Goal: Task Accomplishment & Management: Manage account settings

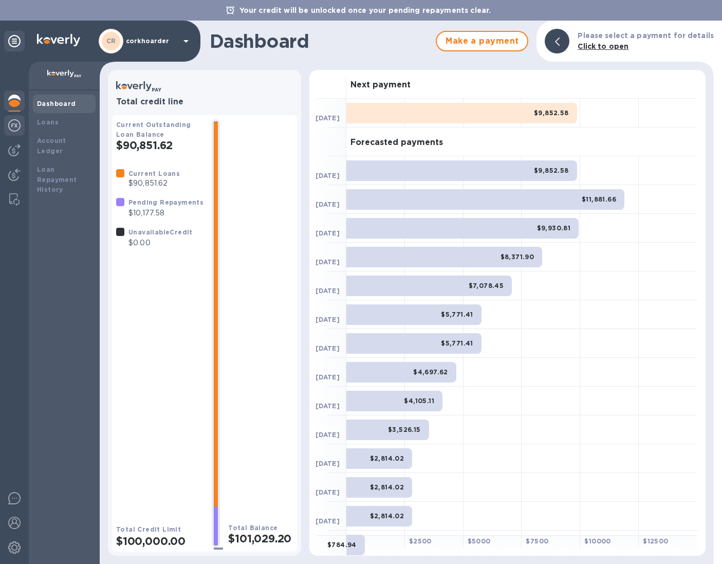
click at [17, 129] on img at bounding box center [14, 125] width 12 height 12
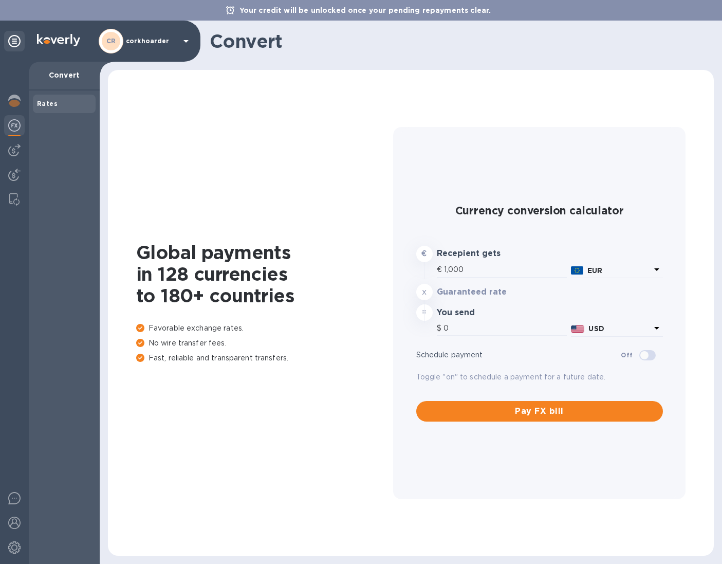
type input "1,172.97"
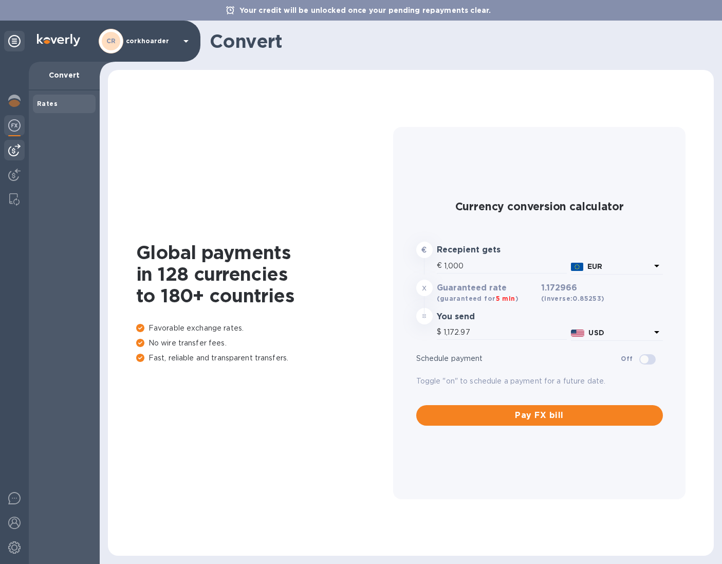
click at [7, 148] on div at bounding box center [14, 150] width 21 height 21
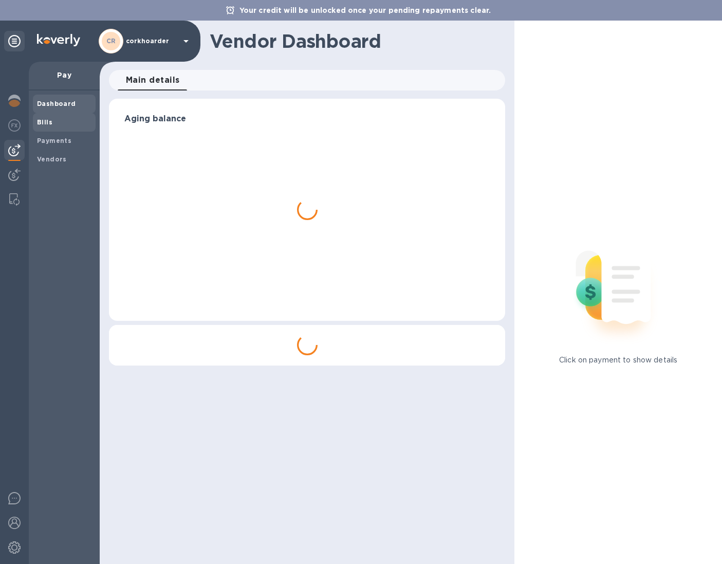
click at [43, 125] on b "Bills" at bounding box center [44, 122] width 15 height 8
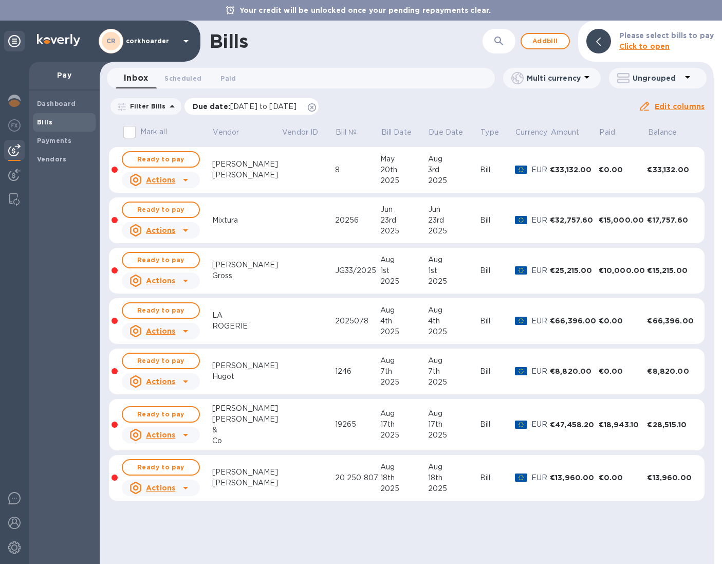
click at [316, 106] on icon at bounding box center [312, 107] width 8 height 8
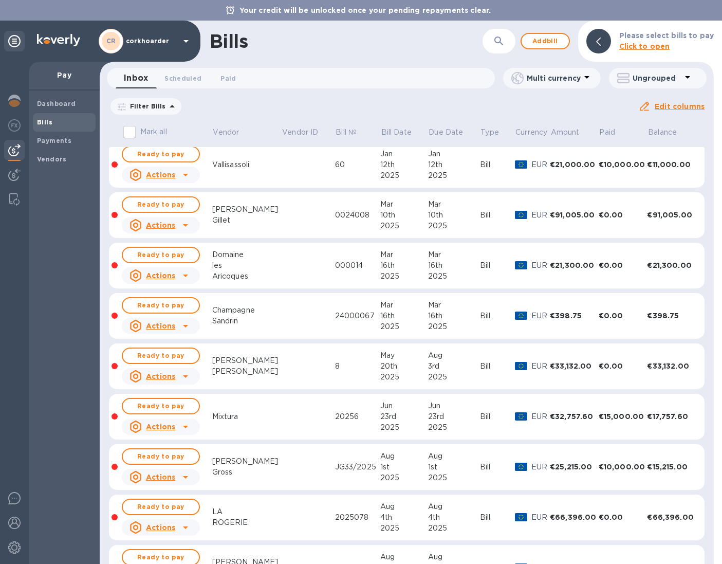
scroll to position [48, 0]
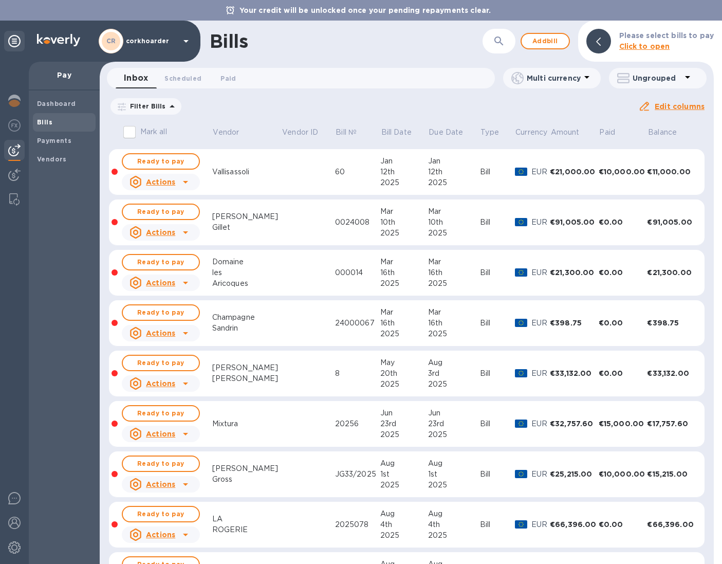
click at [306, 230] on td at bounding box center [307, 222] width 53 height 46
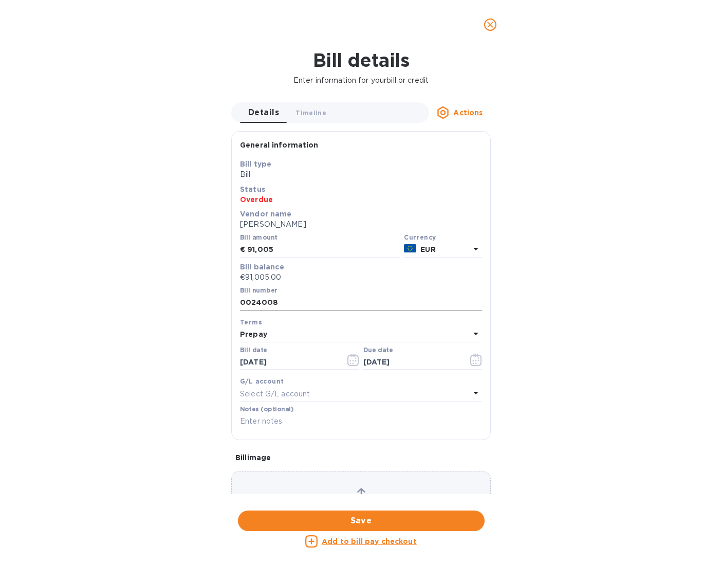
scroll to position [412, 0]
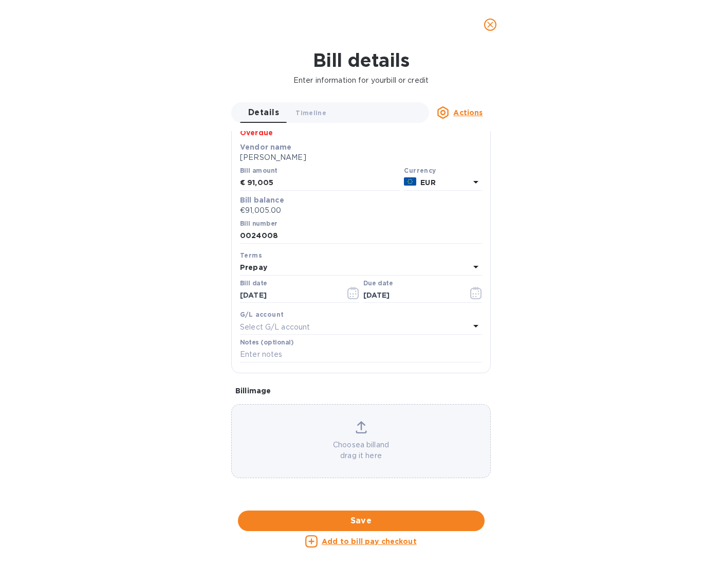
click at [455, 106] on div "Actions" at bounding box center [460, 112] width 62 height 12
click at [471, 180] on b "Delete" at bounding box center [471, 177] width 26 height 8
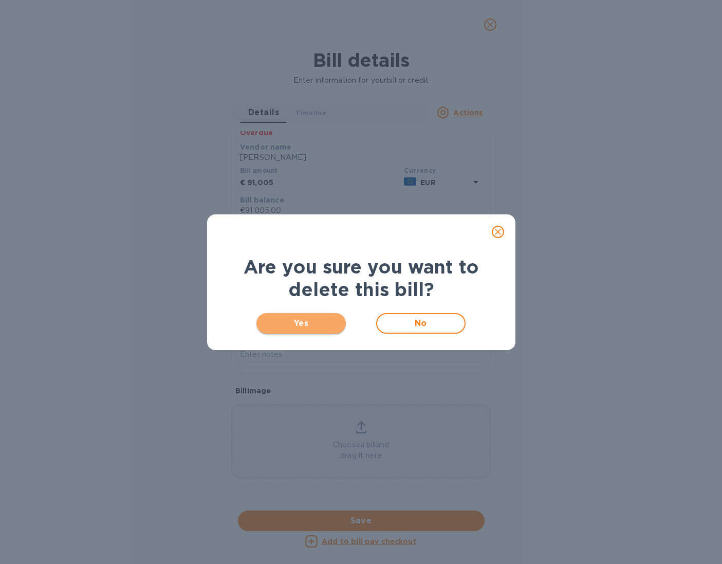
click at [328, 327] on span "Yes" at bounding box center [301, 323] width 73 height 12
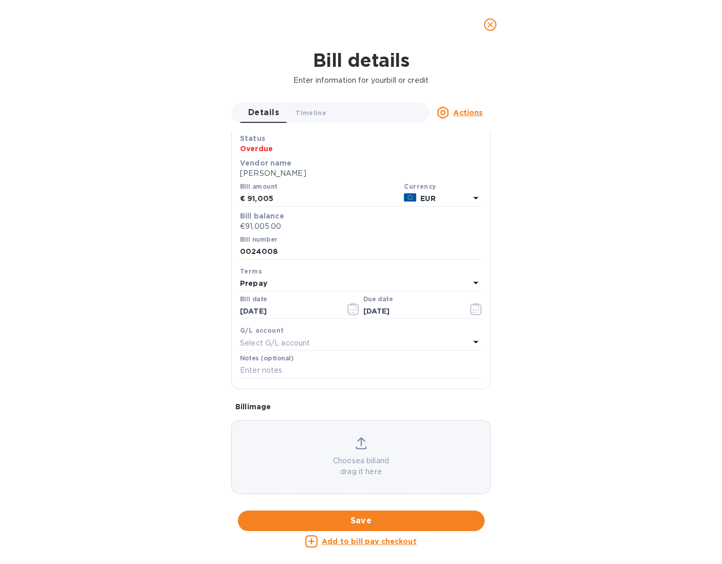
scroll to position [0, 0]
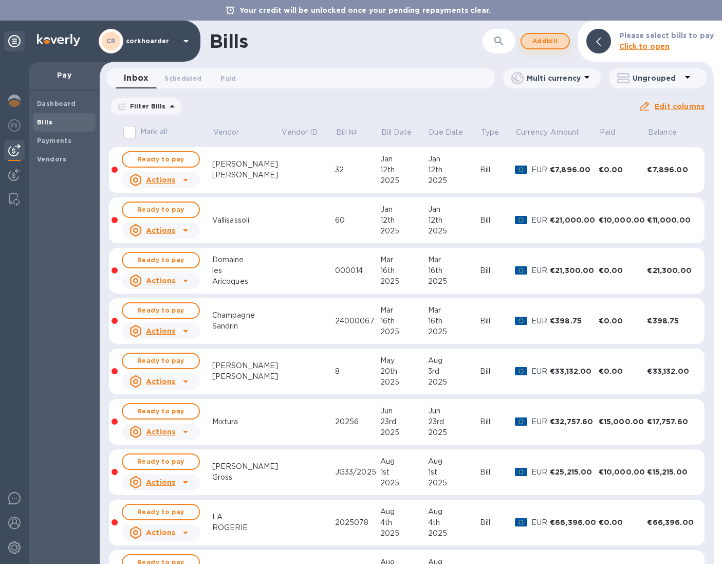
click at [532, 40] on button "Add bill" at bounding box center [545, 41] width 49 height 16
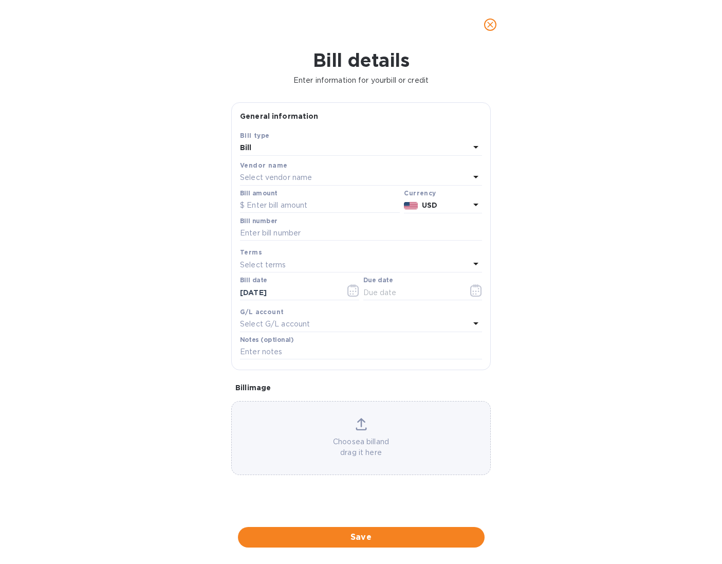
click at [313, 181] on div "Select vendor name" at bounding box center [355, 178] width 230 height 14
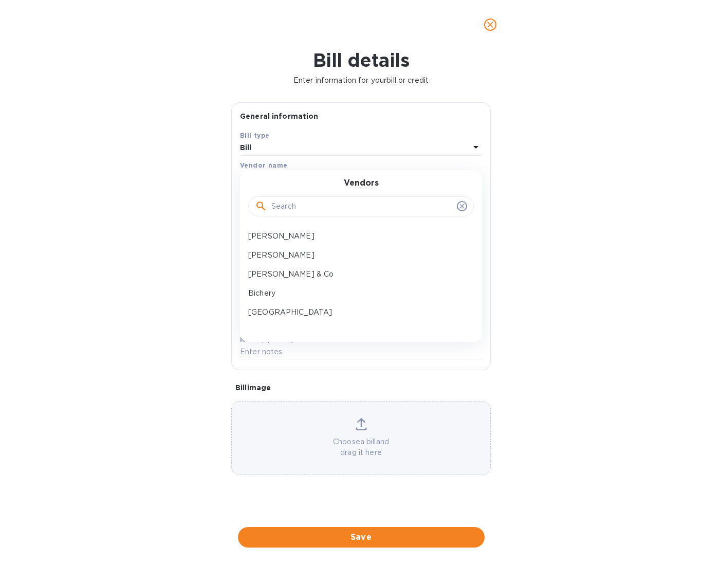
click at [317, 208] on input "text" at bounding box center [361, 206] width 181 height 15
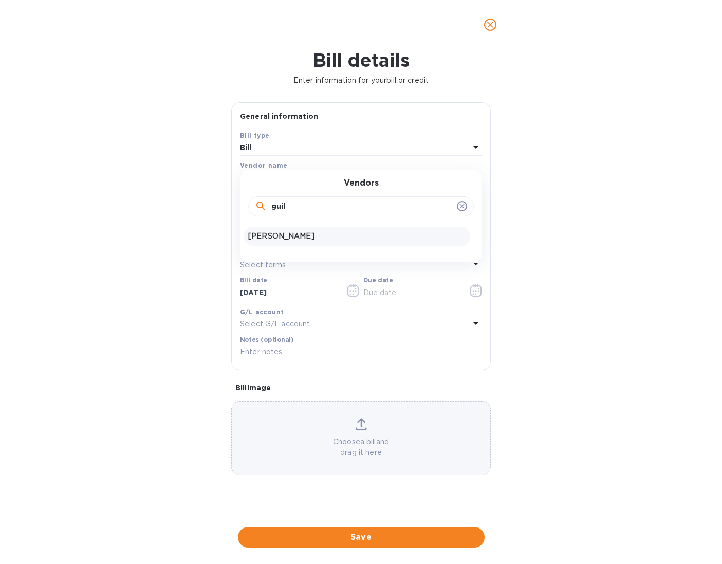
type input "guil"
click at [309, 236] on p "[PERSON_NAME]" at bounding box center [356, 236] width 217 height 11
click at [302, 210] on input "text" at bounding box center [320, 205] width 160 height 15
type input "90,105"
click at [320, 224] on div "Bill number" at bounding box center [361, 229] width 242 height 24
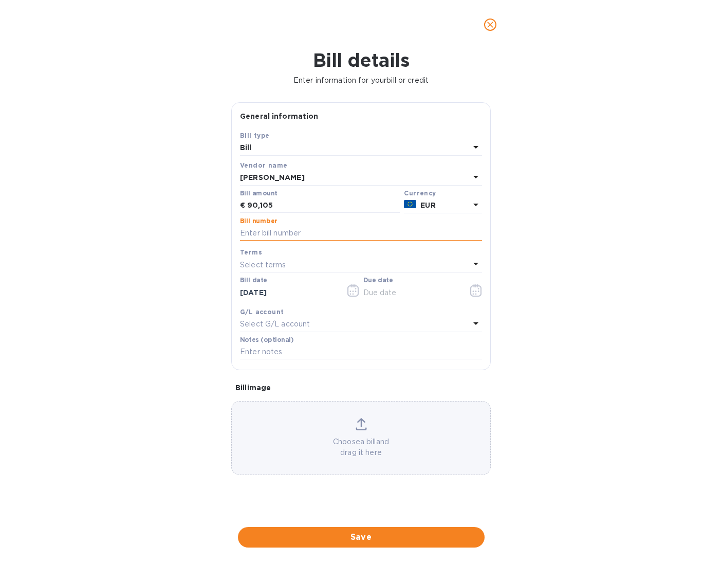
click at [318, 235] on input "text" at bounding box center [361, 233] width 242 height 15
click at [385, 234] on input "text" at bounding box center [361, 233] width 242 height 15
click at [313, 234] on input "text" at bounding box center [361, 233] width 242 height 15
paste input "0024008"
type input "0024008"
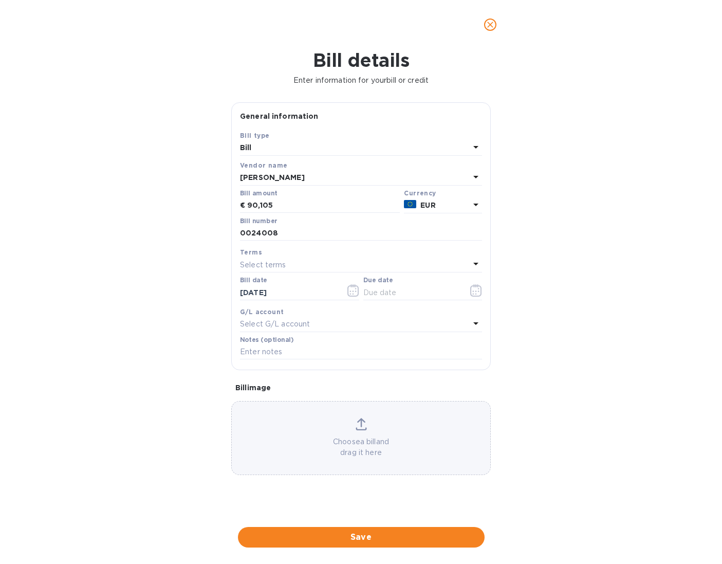
click at [536, 245] on div "Bill details Enter information for your bill or credit General information Save…" at bounding box center [361, 306] width 722 height 514
click at [386, 413] on div "Choose a bill and drag it here" at bounding box center [361, 438] width 260 height 74
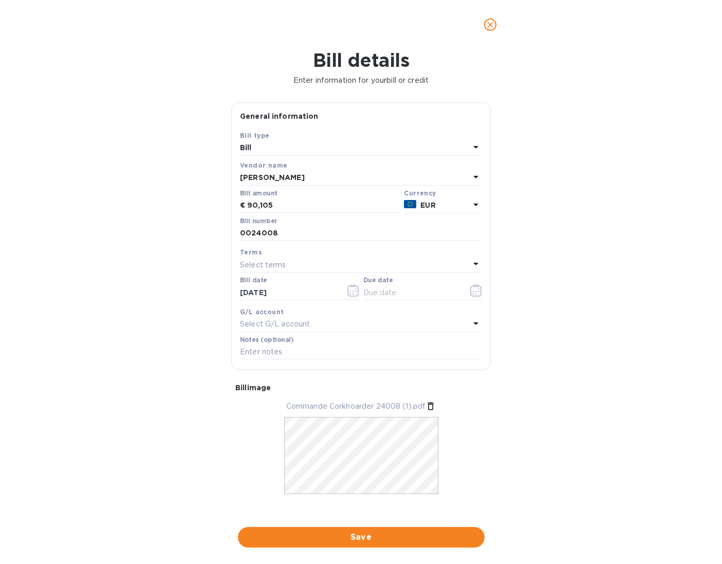
click at [337, 262] on div "Select terms" at bounding box center [355, 264] width 230 height 14
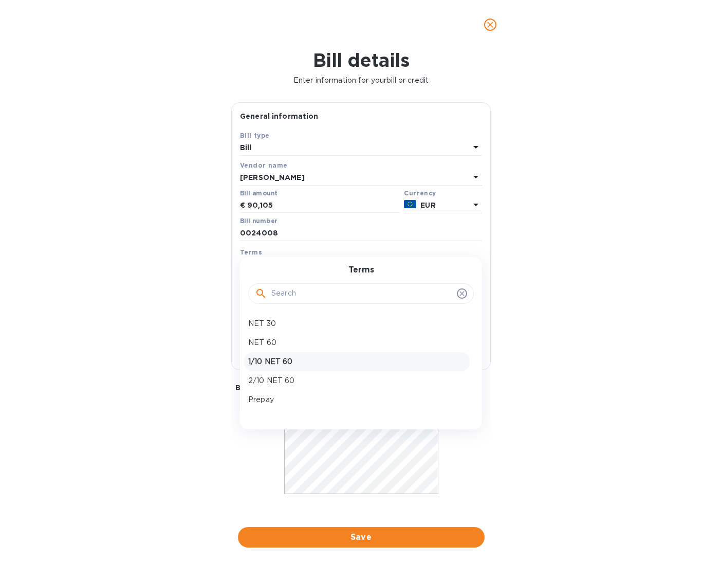
scroll to position [72, 0]
click at [298, 334] on div "Prepay" at bounding box center [357, 327] width 226 height 19
type input "[DATE]"
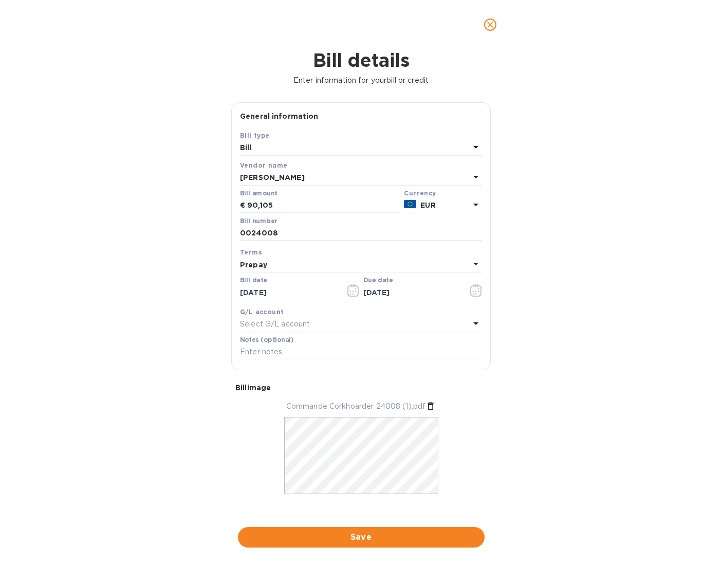
scroll to position [10, 0]
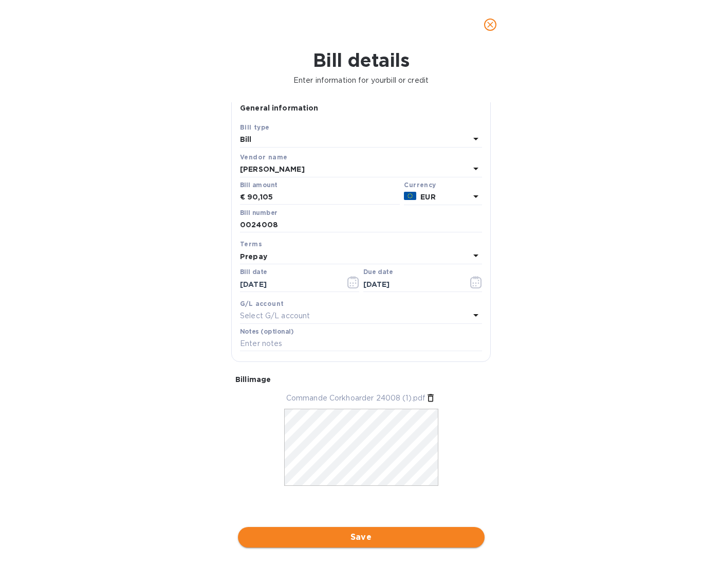
click at [365, 534] on span "Save" at bounding box center [361, 537] width 230 height 12
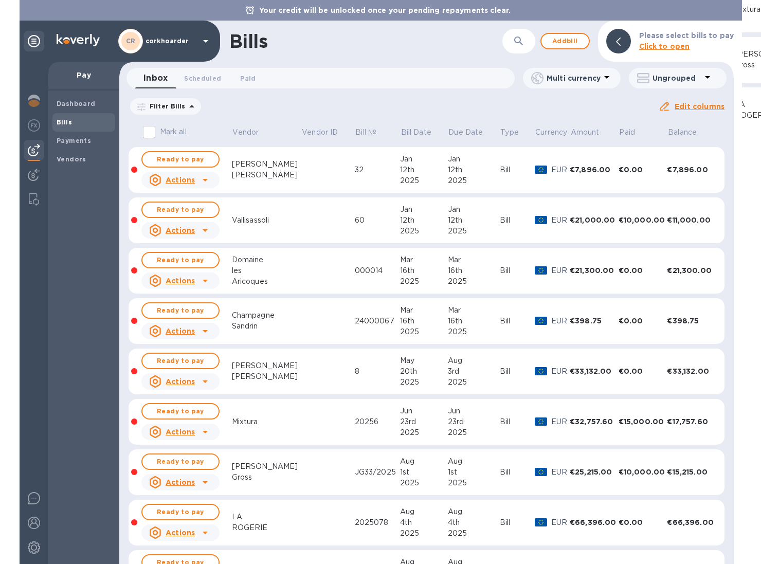
scroll to position [202, 0]
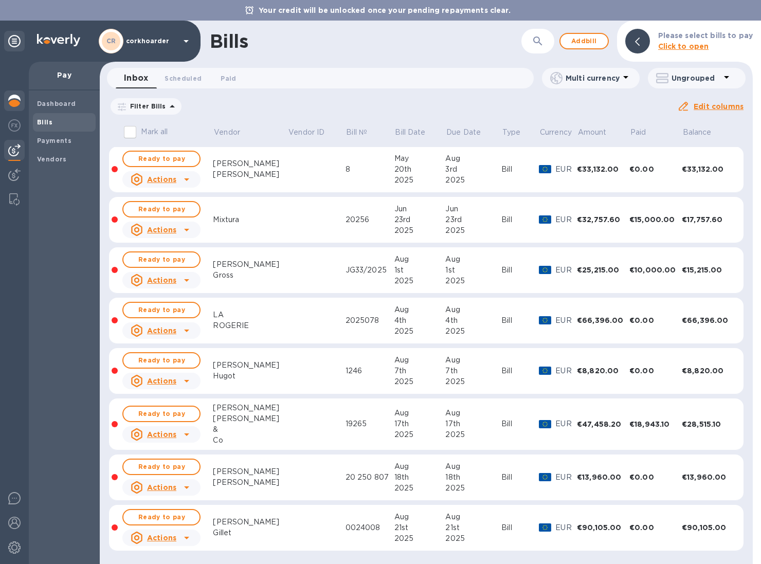
click at [28, 110] on div at bounding box center [14, 313] width 29 height 502
click at [24, 110] on div at bounding box center [14, 101] width 21 height 23
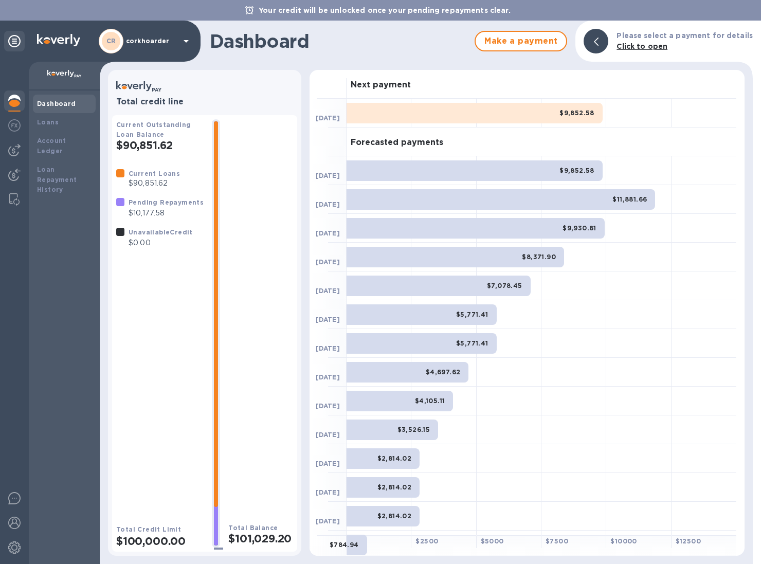
click at [47, 102] on b "Dashboard" at bounding box center [56, 104] width 39 height 8
click at [12, 140] on div at bounding box center [14, 150] width 21 height 21
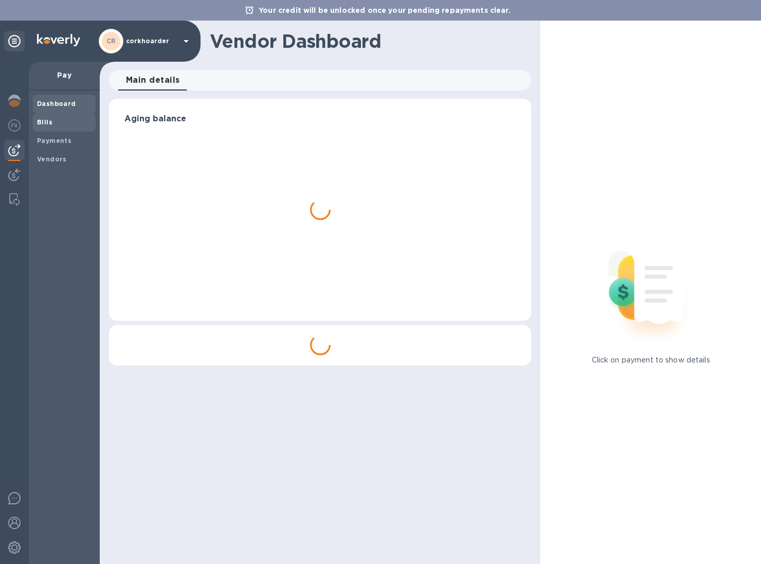
click at [36, 128] on div "Bills" at bounding box center [64, 122] width 63 height 18
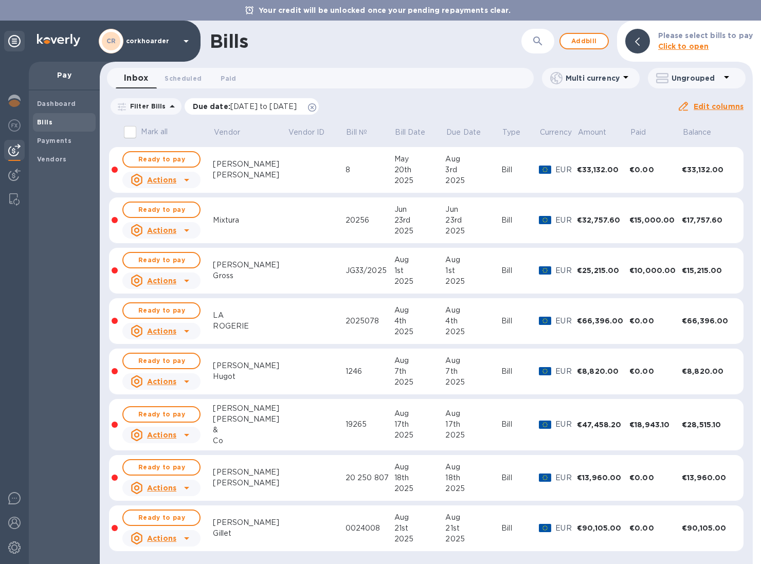
click at [316, 108] on icon at bounding box center [312, 107] width 8 height 8
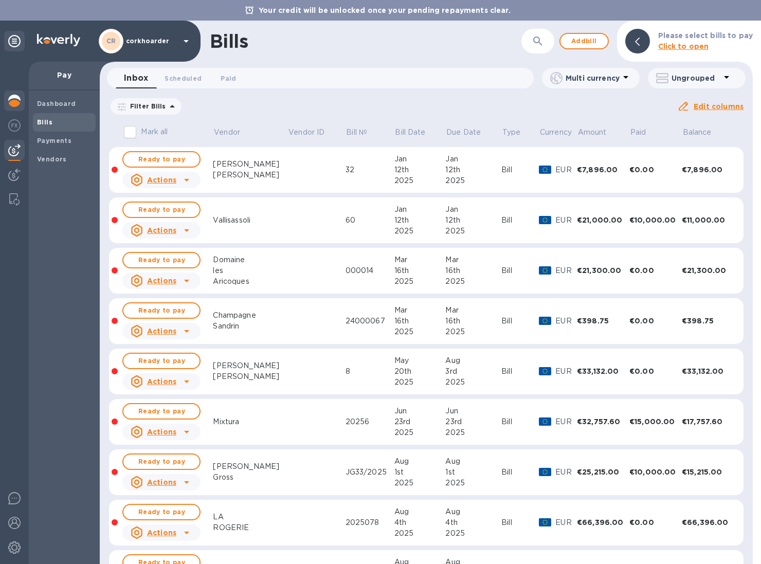
click at [18, 91] on div at bounding box center [14, 101] width 21 height 23
